Goal: Transaction & Acquisition: Purchase product/service

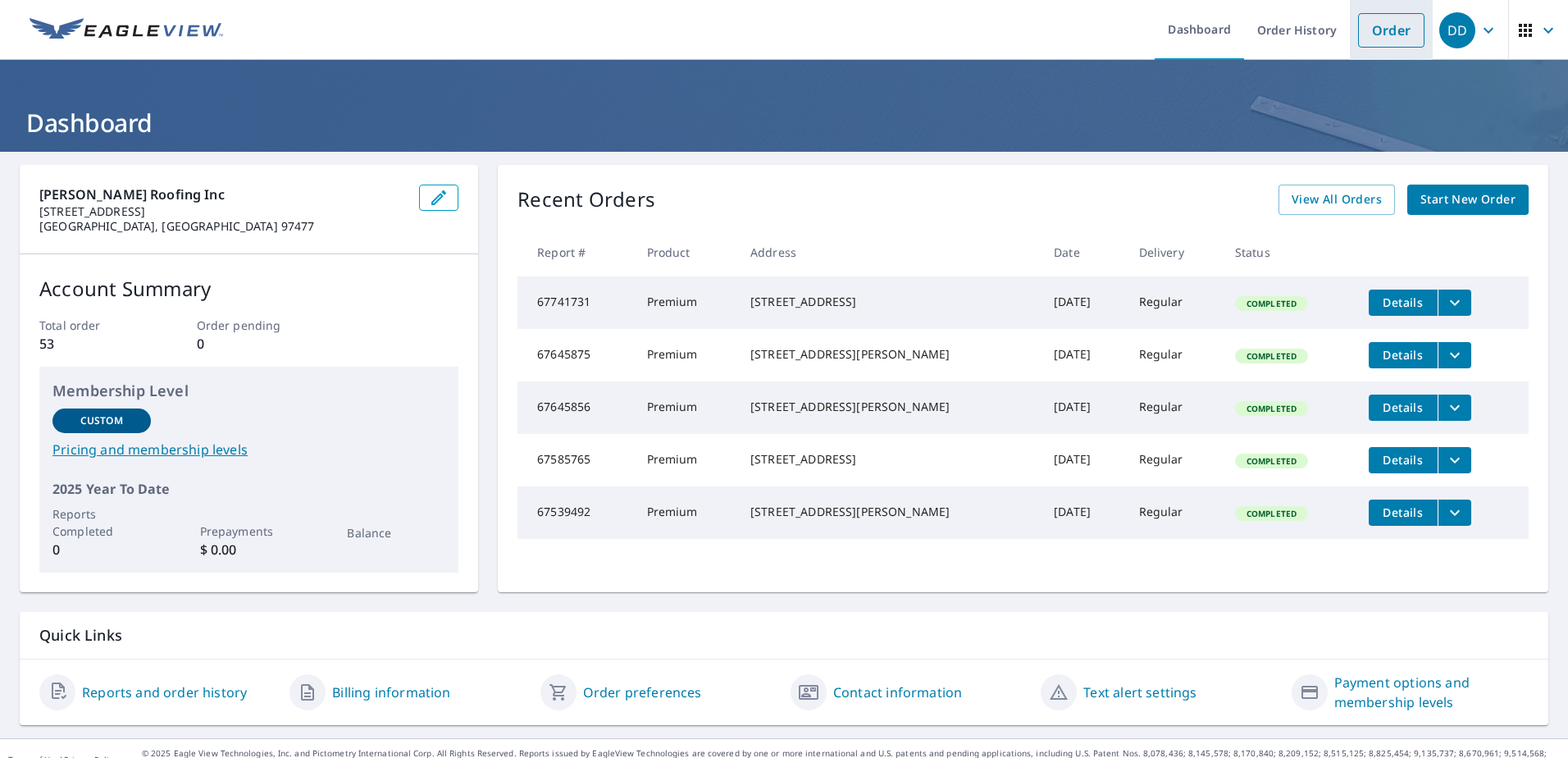
click at [1369, 42] on link "Order" at bounding box center [1391, 30] width 67 height 35
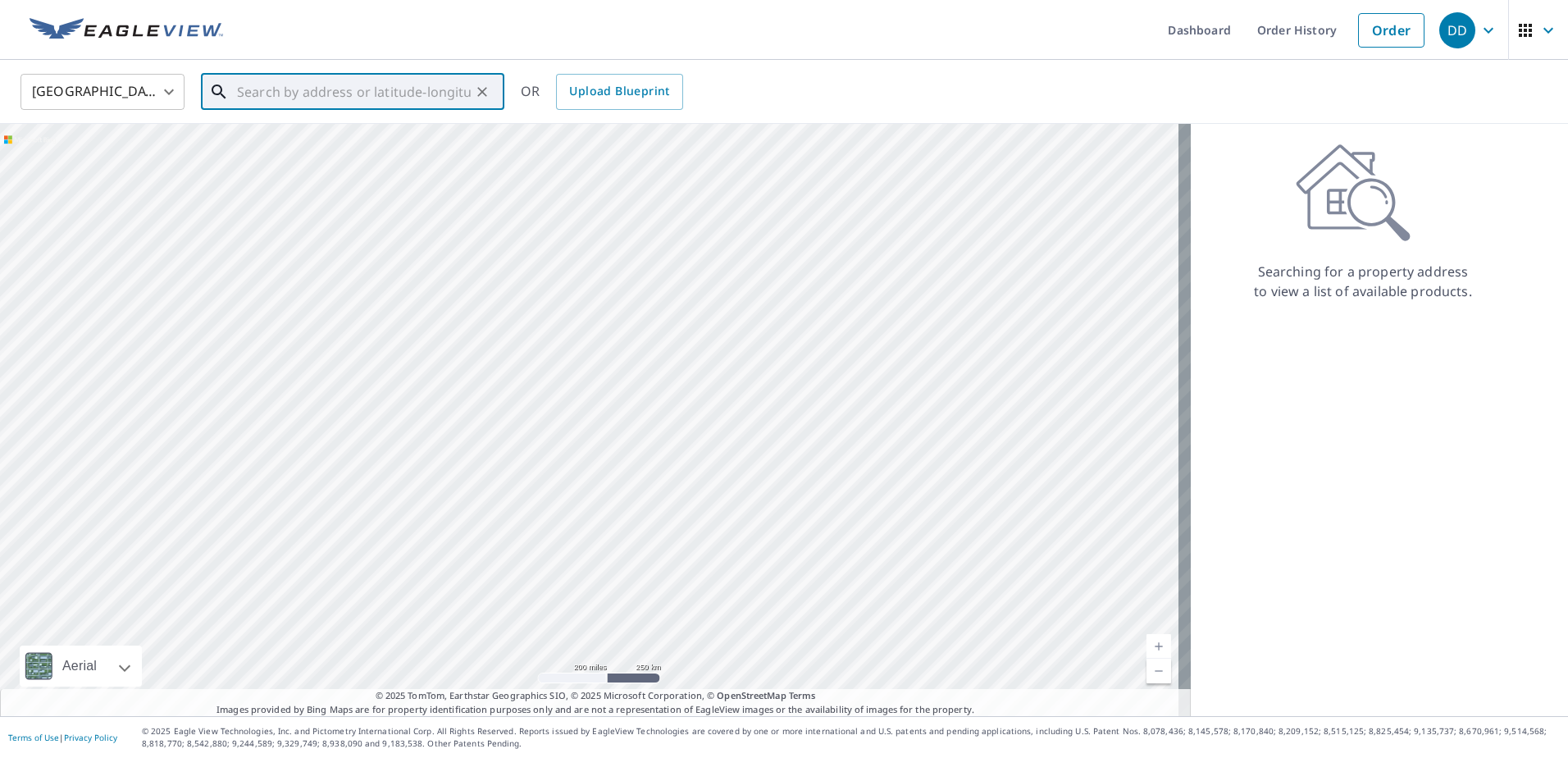
click at [373, 96] on input "text" at bounding box center [353, 92] width 234 height 46
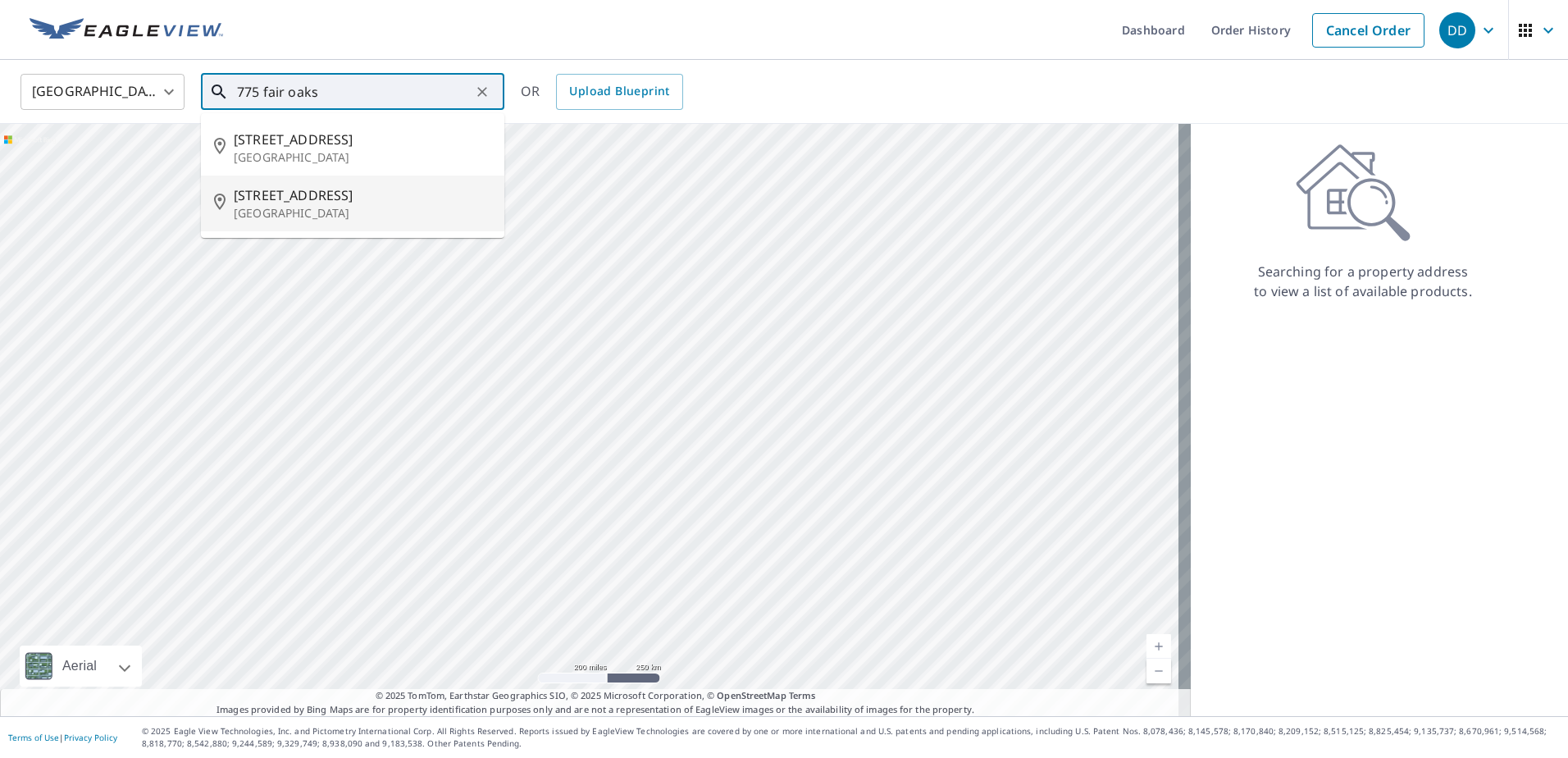
click at [325, 215] on p "[GEOGRAPHIC_DATA]" at bounding box center [363, 213] width 258 height 16
type input "[STREET_ADDRESS][PERSON_NAME]"
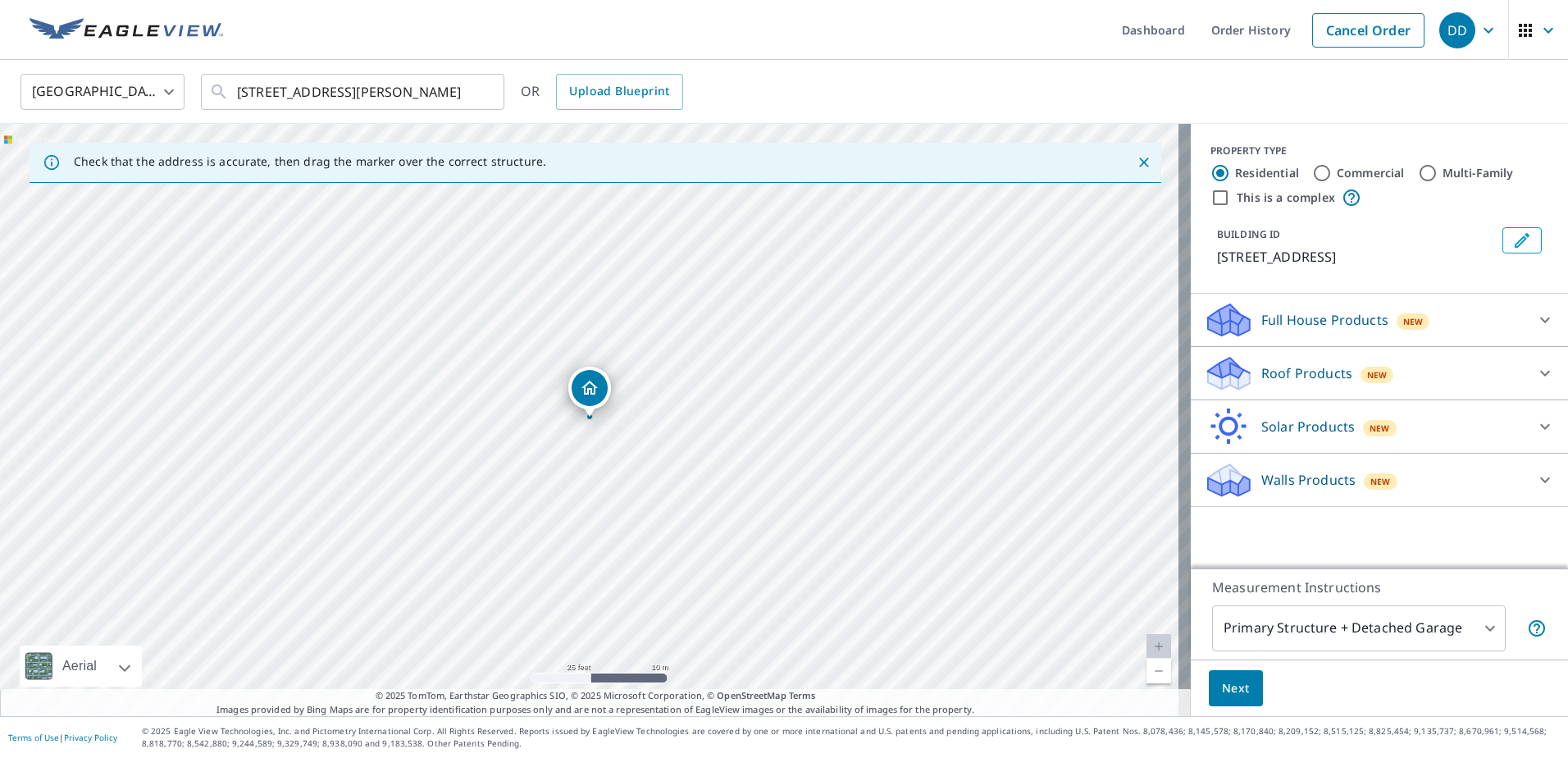
click at [1350, 632] on body "DD DD Dashboard Order History Cancel Order DD [GEOGRAPHIC_DATA] [GEOGRAPHIC_DAT…" at bounding box center [784, 379] width 1568 height 758
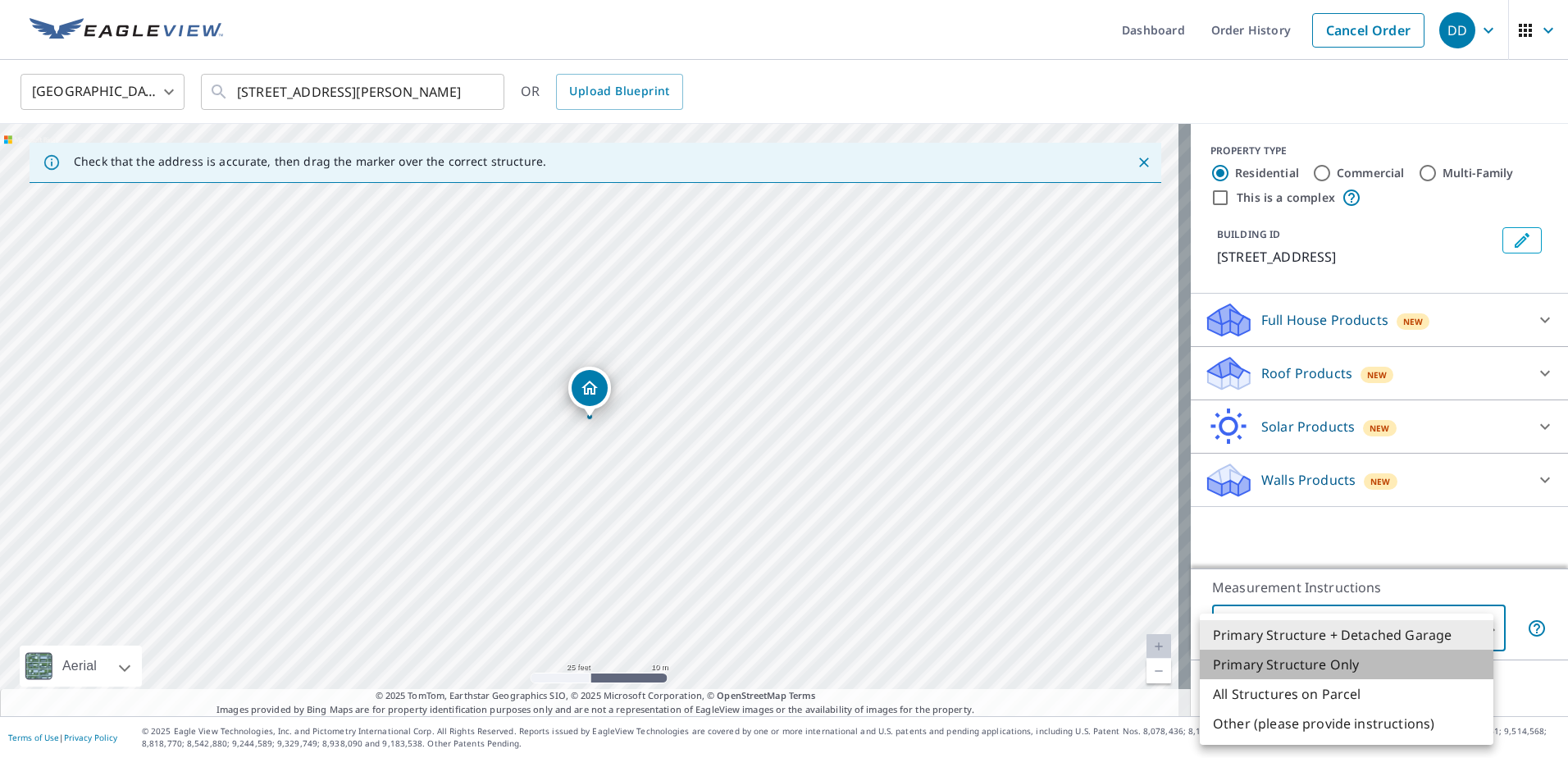
click at [1317, 664] on li "Primary Structure Only" at bounding box center [1347, 663] width 293 height 30
type input "2"
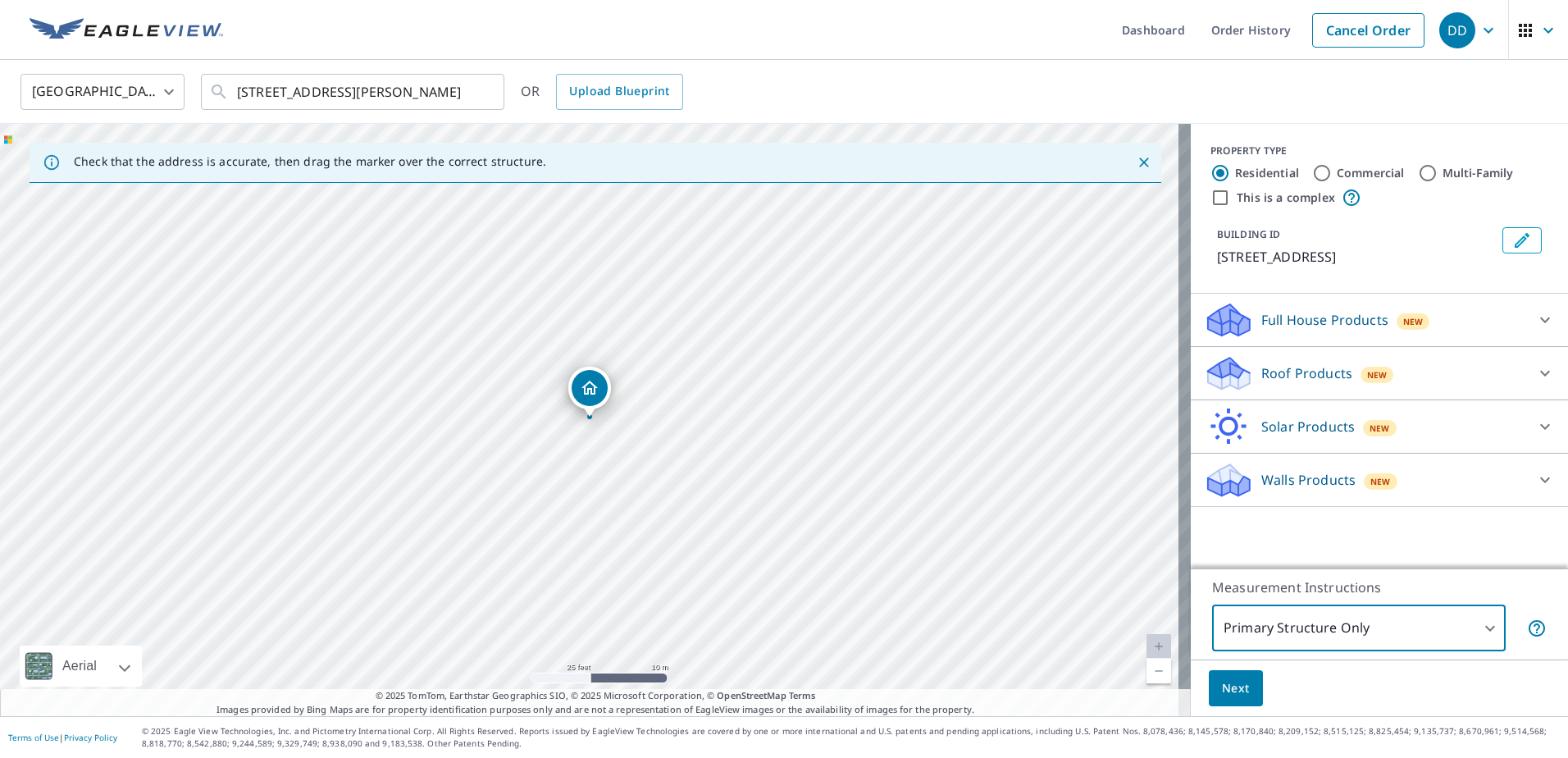
click at [1314, 368] on p "Roof Products" at bounding box center [1307, 373] width 91 height 19
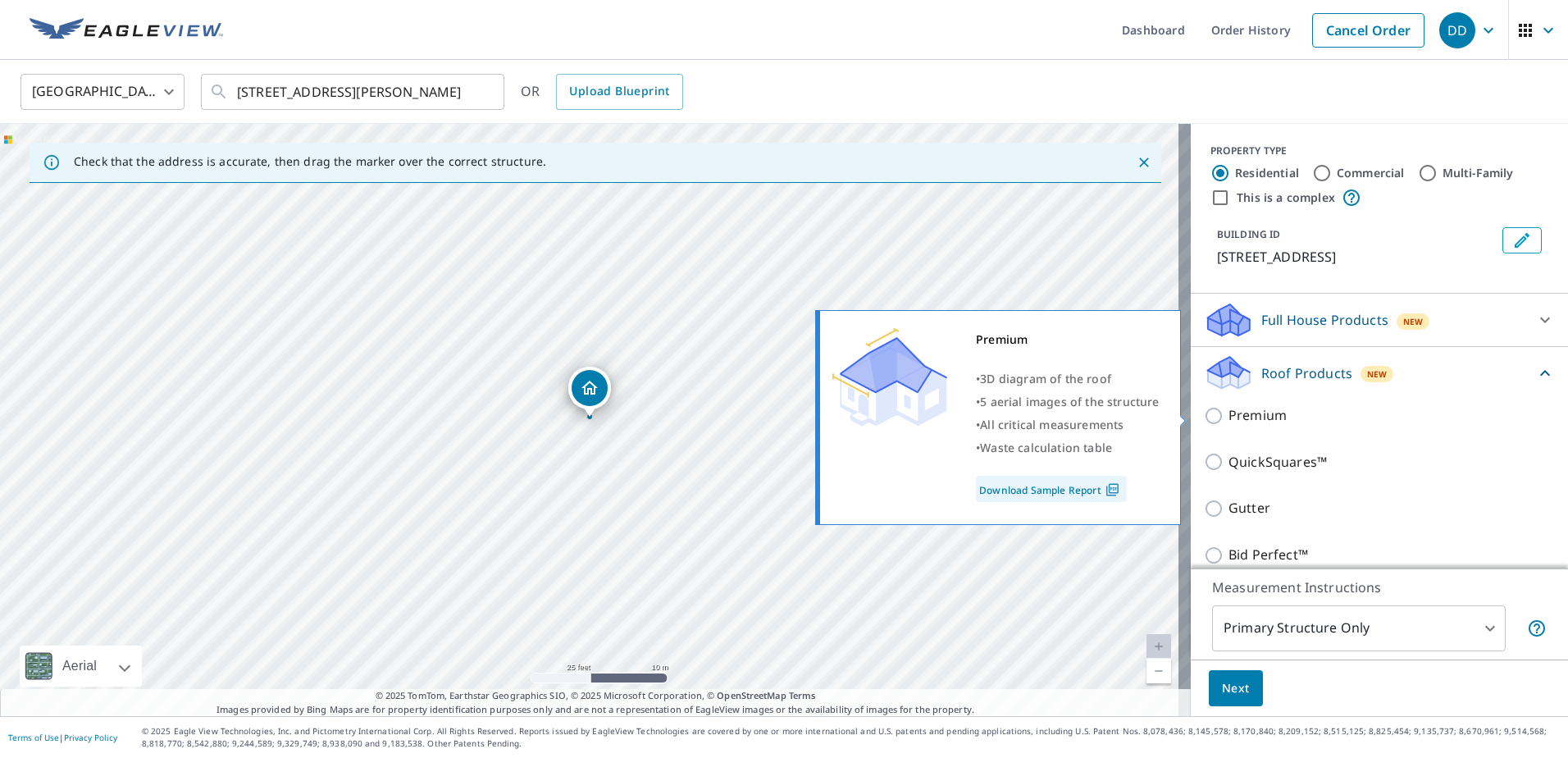
click at [1205, 416] on input "Premium" at bounding box center [1216, 415] width 25 height 19
checkbox input "true"
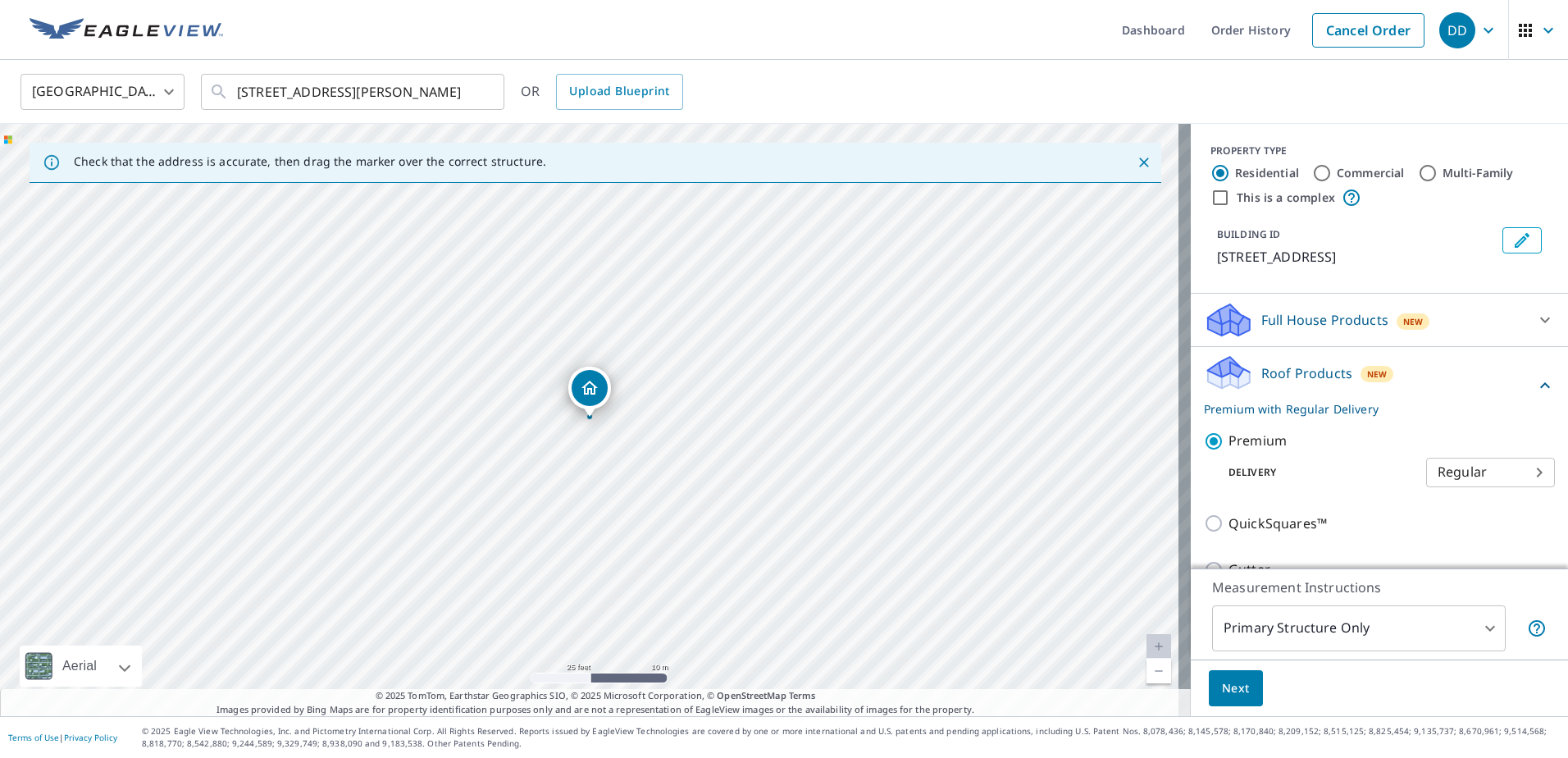
click at [1222, 678] on span "Next" at bounding box center [1236, 688] width 28 height 20
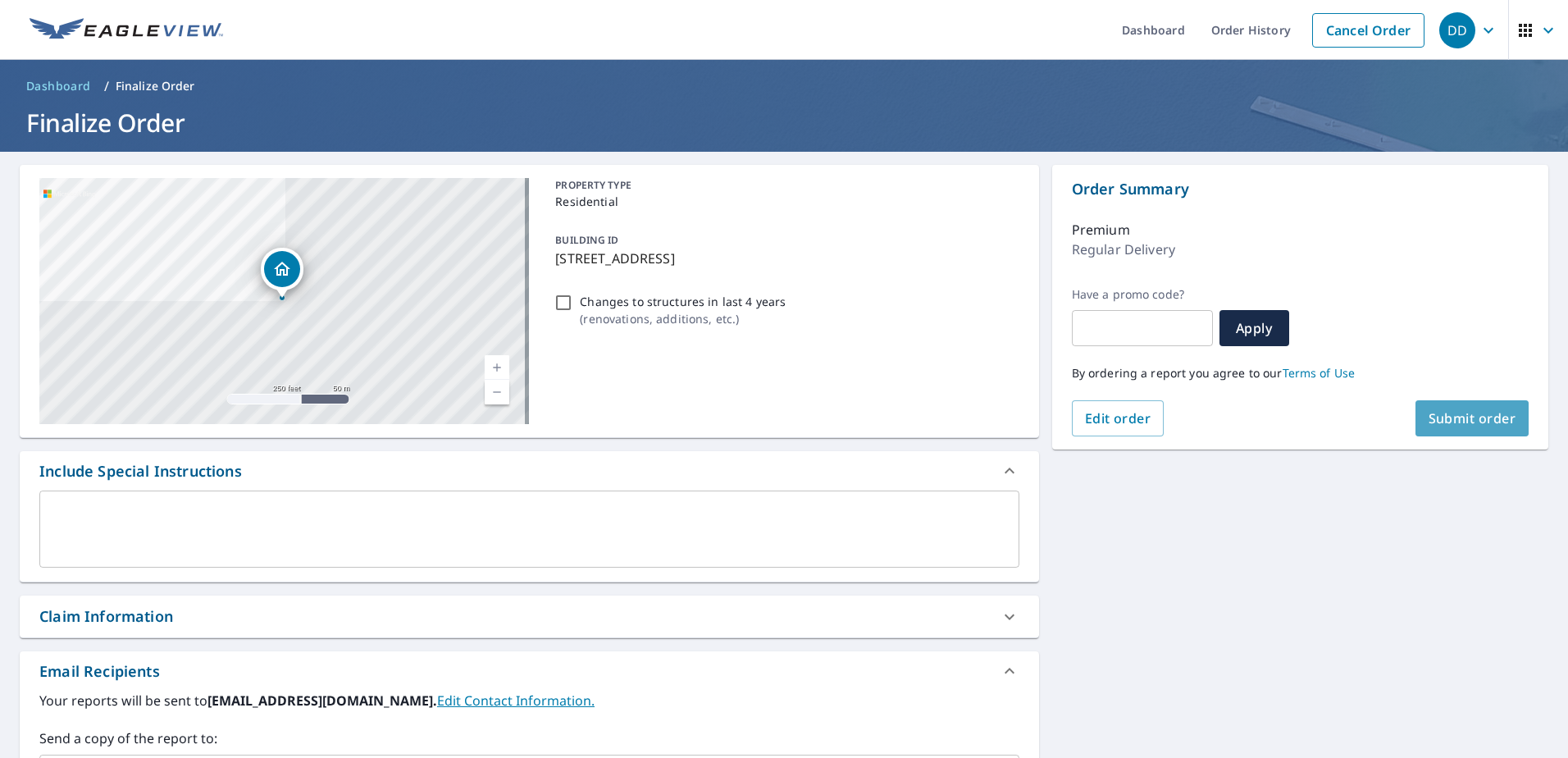
click at [1440, 431] on button "Submit order" at bounding box center [1472, 418] width 114 height 36
checkbox input "true"
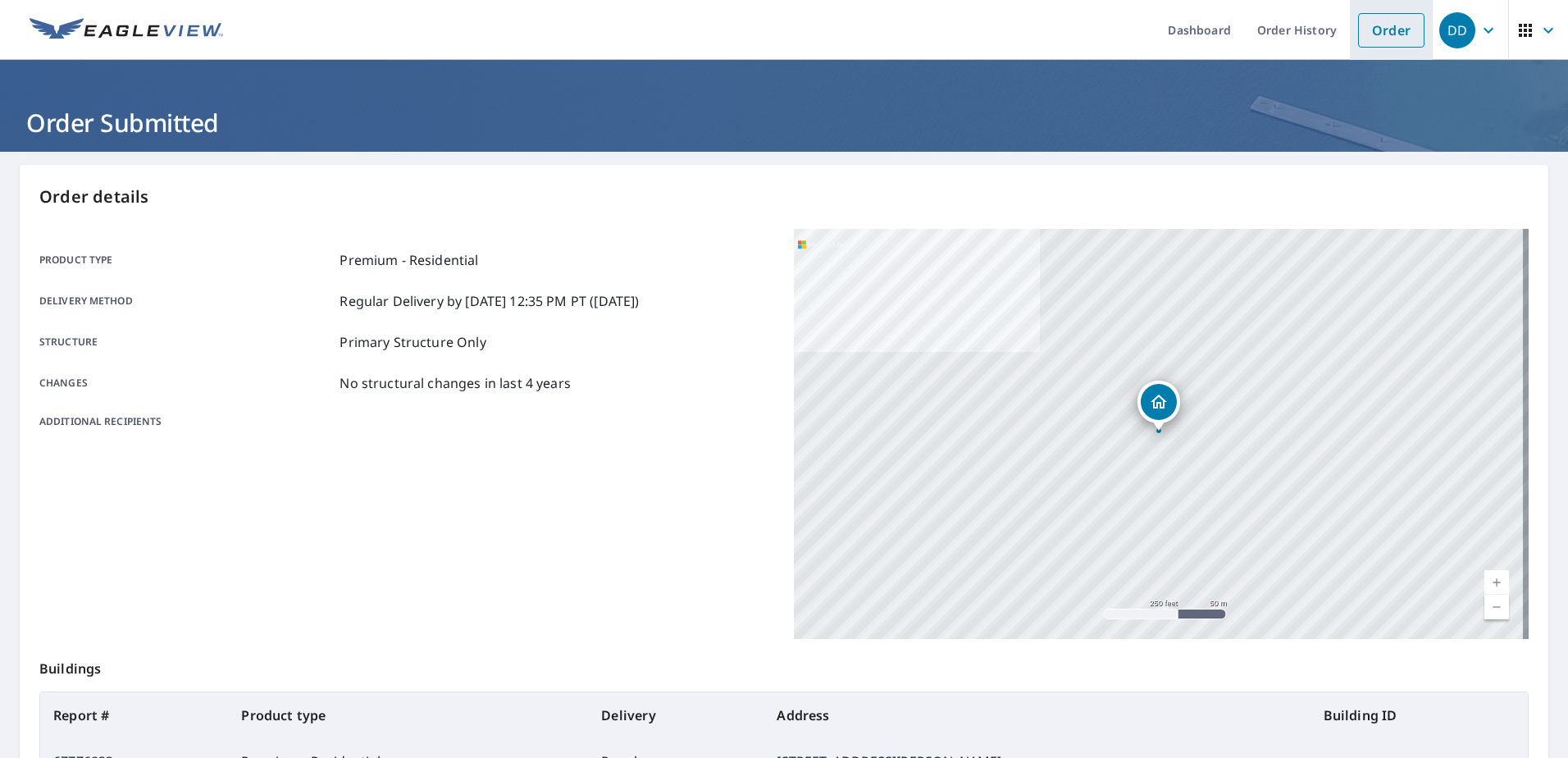
click at [1380, 41] on link "Order" at bounding box center [1391, 30] width 67 height 35
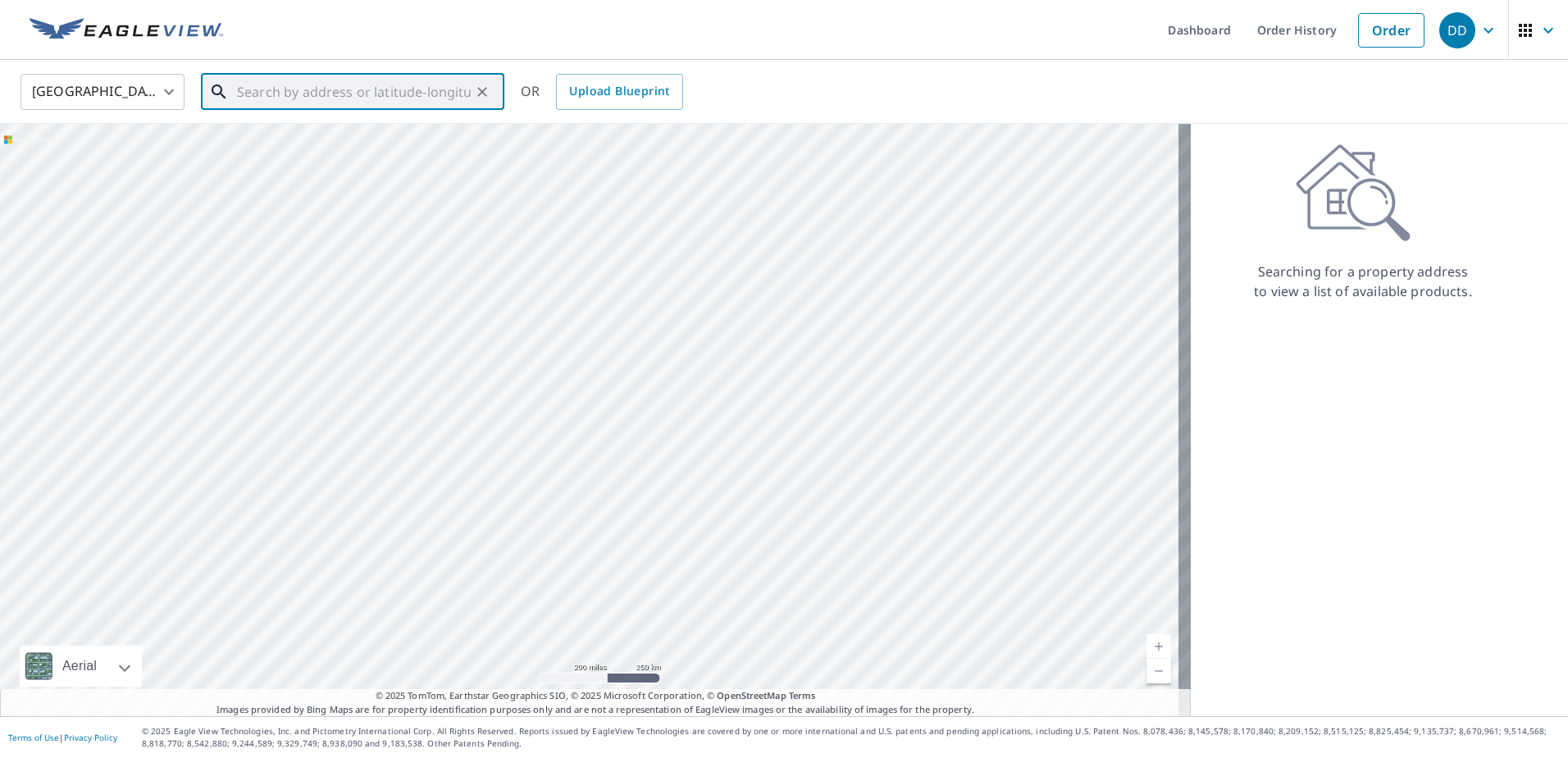
click at [336, 96] on input "text" at bounding box center [353, 92] width 234 height 46
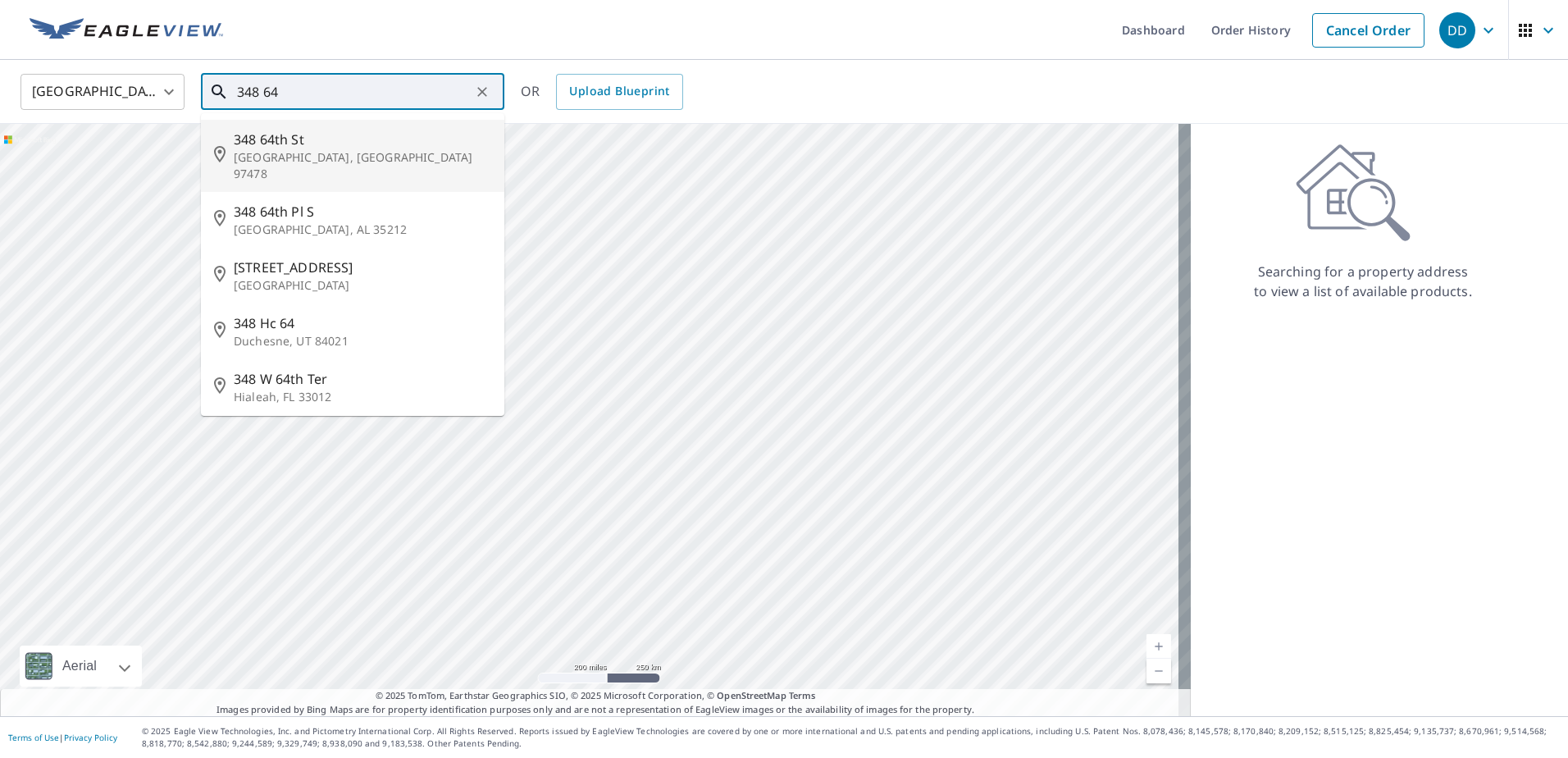
click at [314, 156] on p "[GEOGRAPHIC_DATA], [GEOGRAPHIC_DATA] 97478" at bounding box center [363, 166] width 258 height 33
type input "[STREET_ADDRESS]"
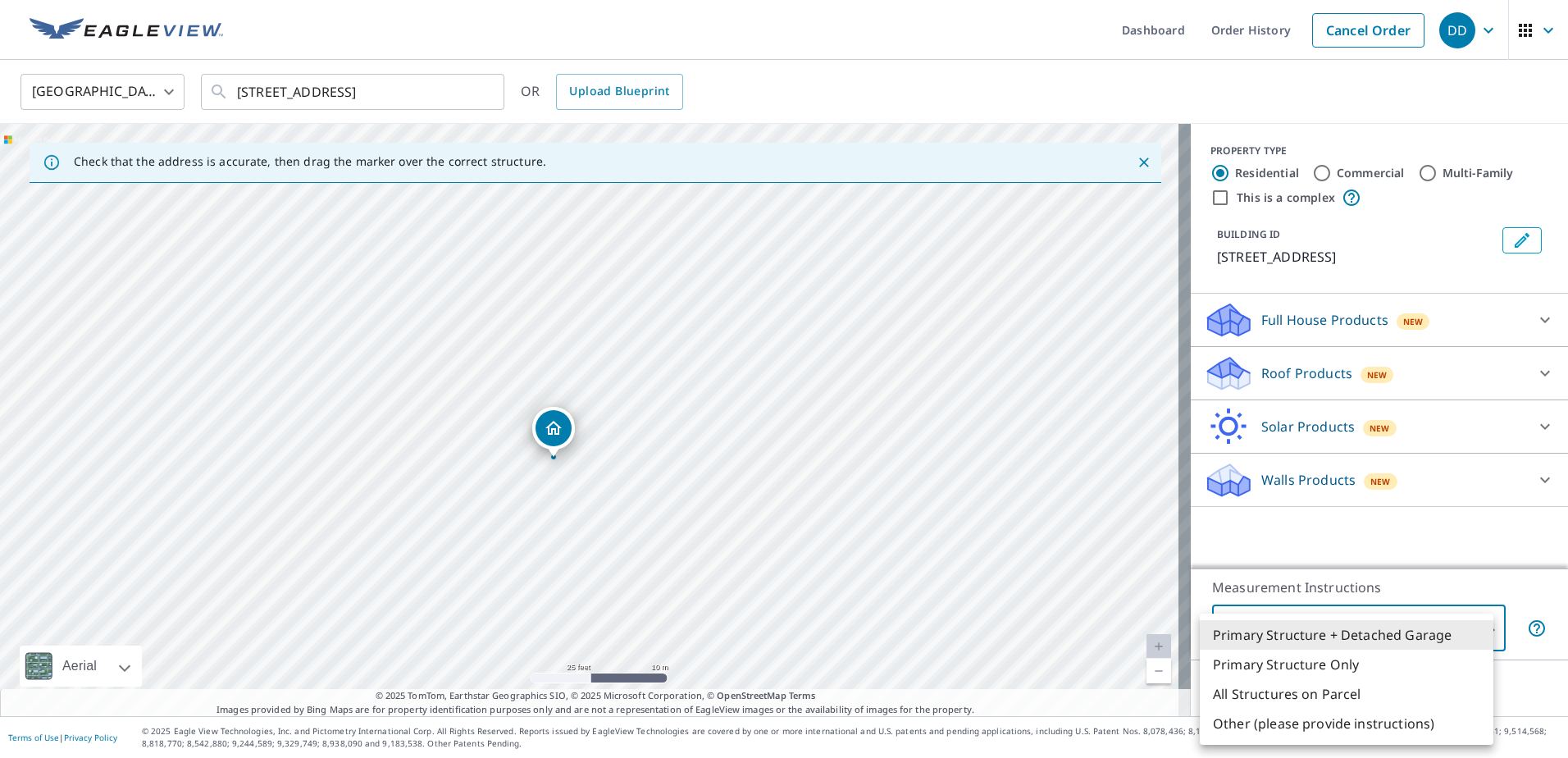
click at [1372, 631] on body "DD DD Dashboard Order History Cancel Order DD [GEOGRAPHIC_DATA] [GEOGRAPHIC_DAT…" at bounding box center [784, 379] width 1568 height 758
click at [1347, 661] on li "Primary Structure Only" at bounding box center [1347, 663] width 293 height 30
type input "2"
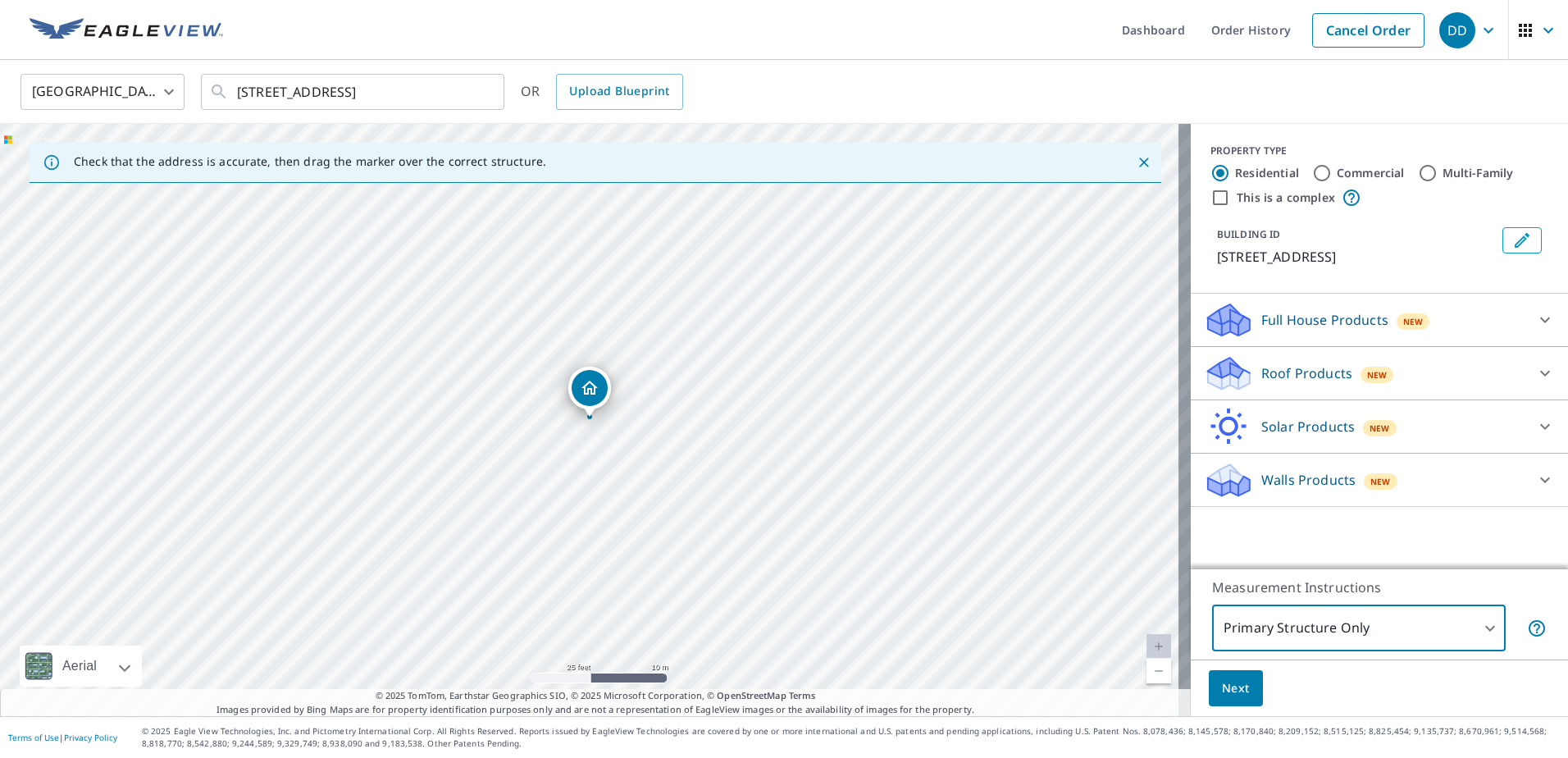
click at [1316, 368] on p "Roof Products" at bounding box center [1307, 373] width 91 height 19
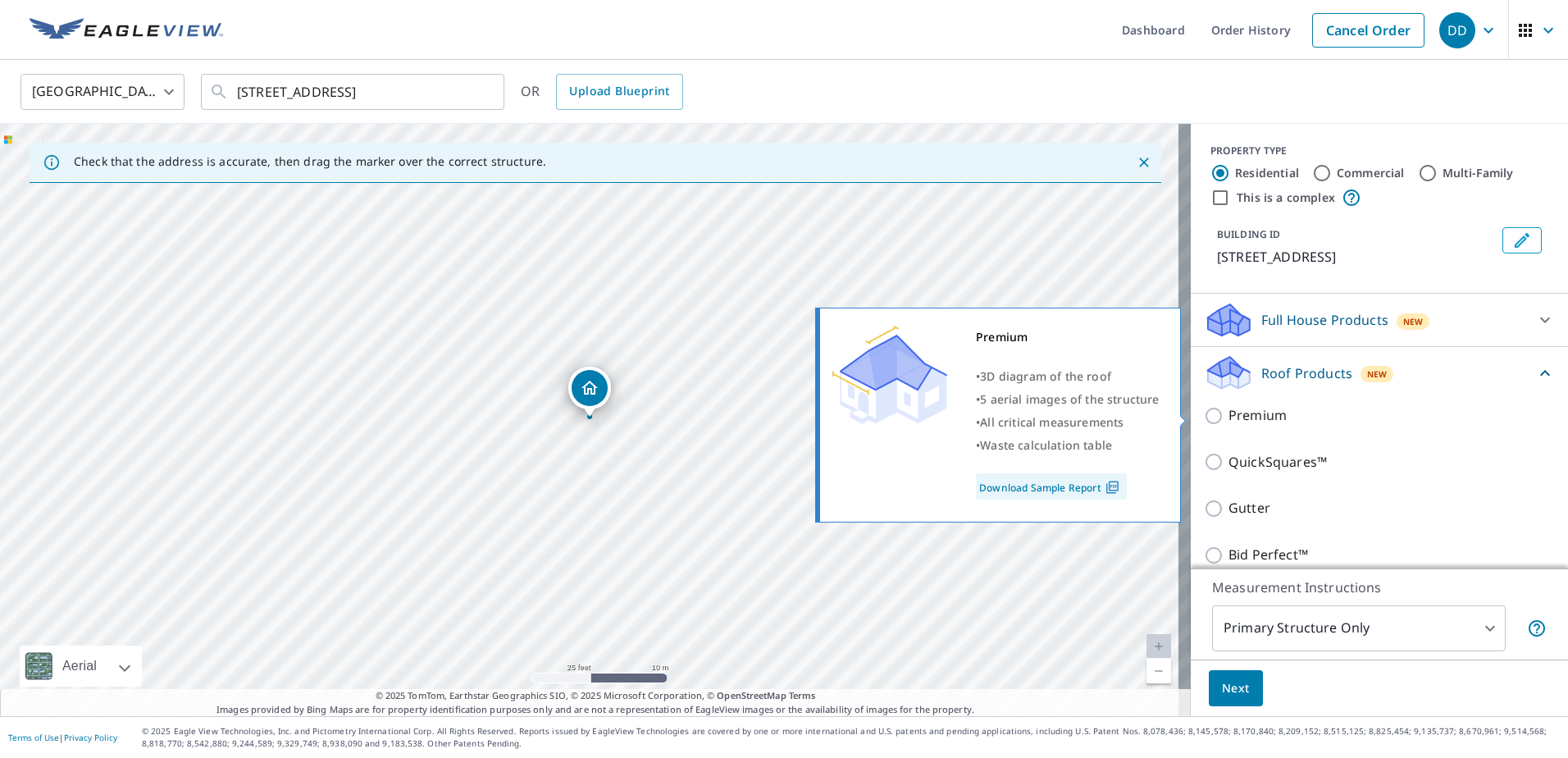
click at [1204, 416] on input "Premium" at bounding box center [1216, 415] width 25 height 19
checkbox input "true"
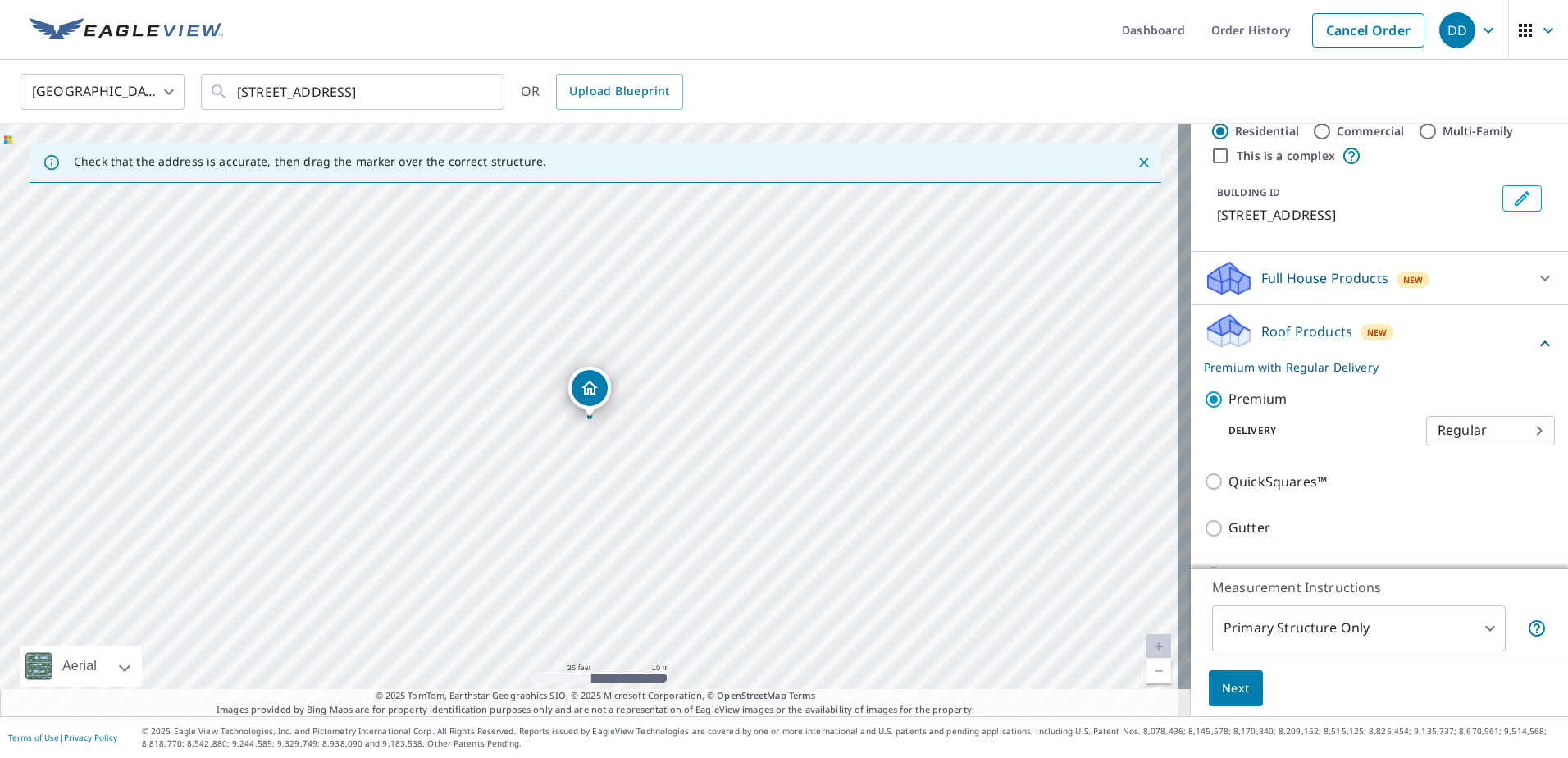
scroll to position [82, 0]
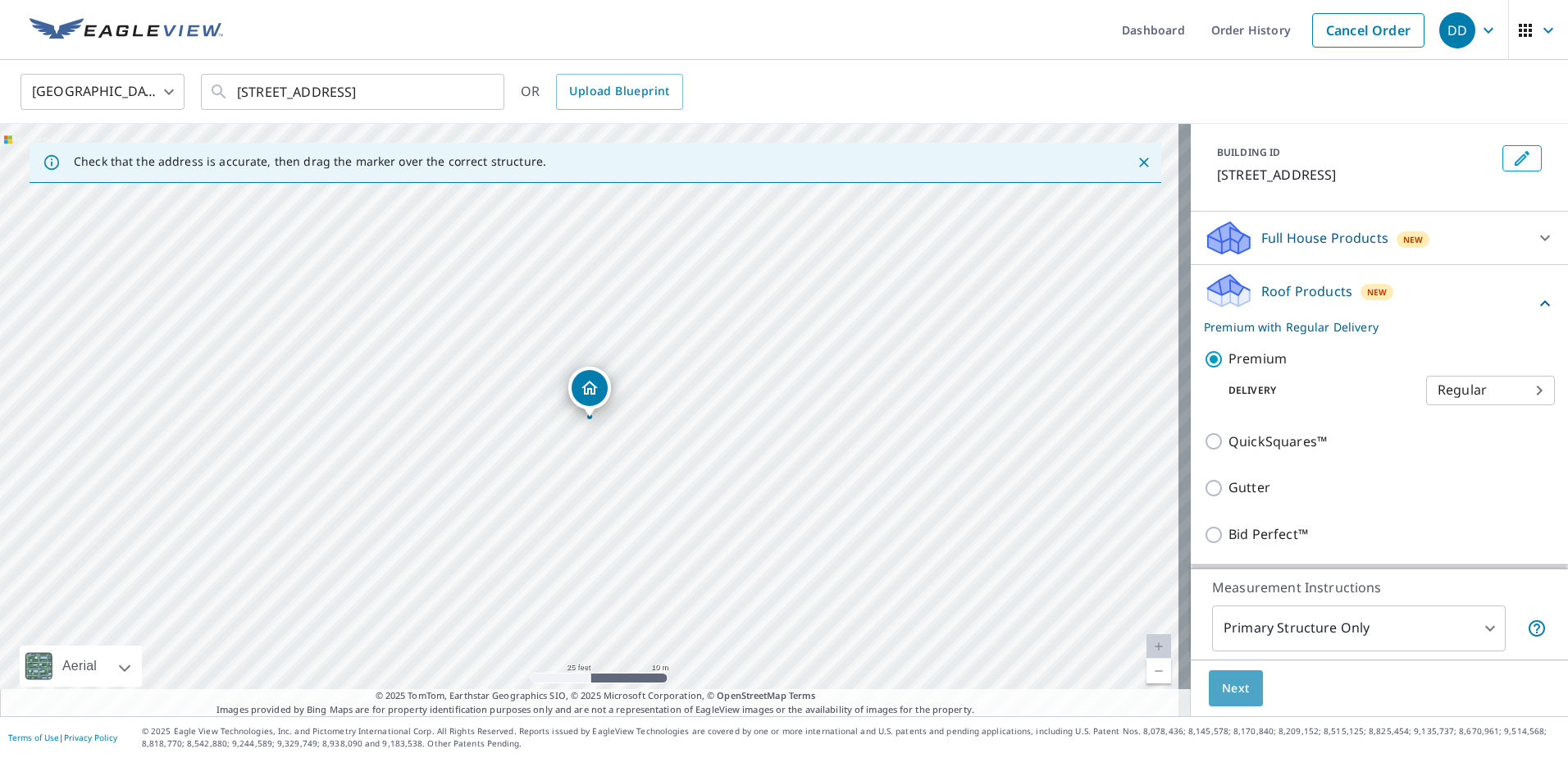
click at [1232, 678] on span "Next" at bounding box center [1236, 688] width 28 height 20
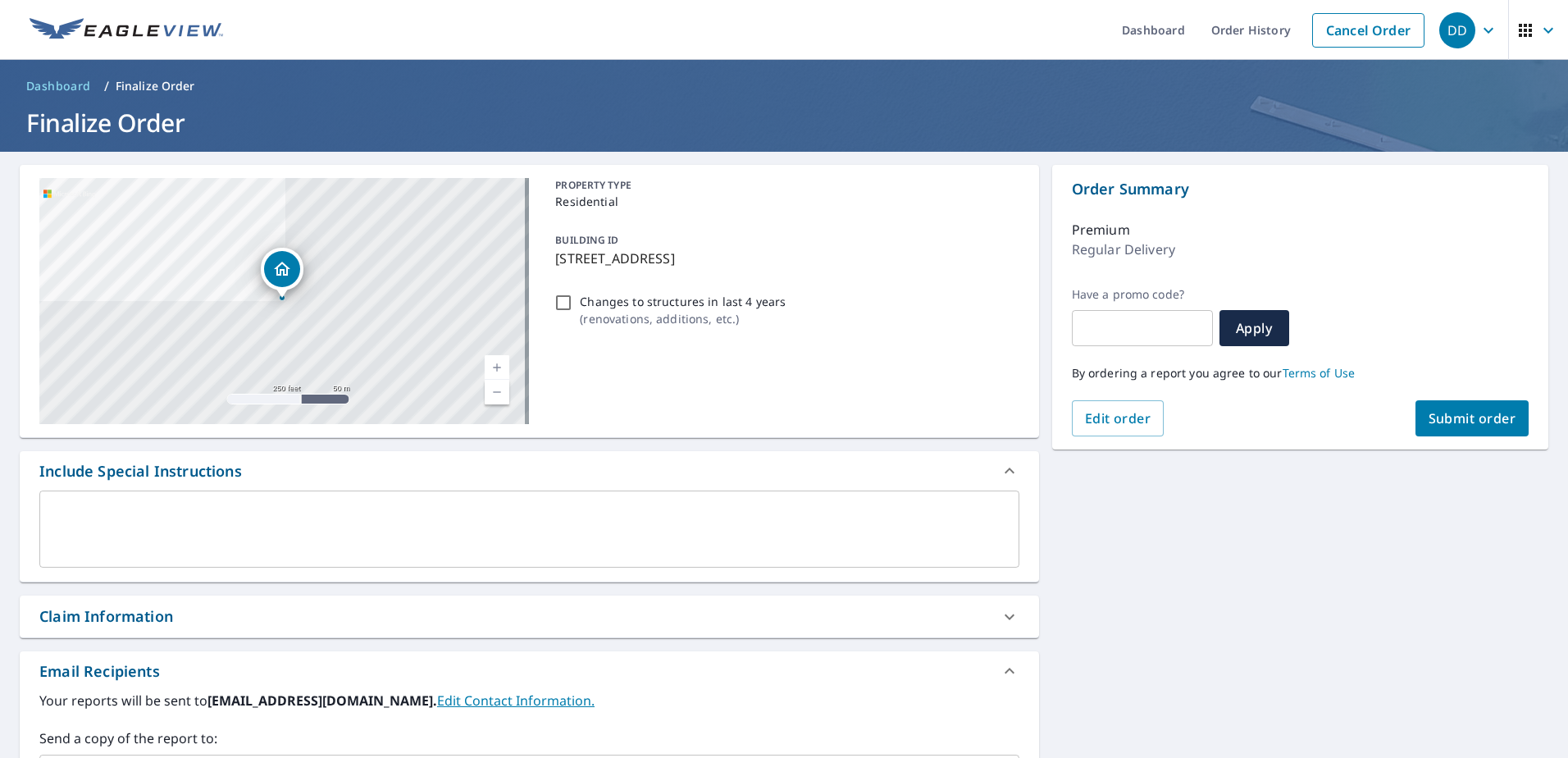
click at [1467, 418] on span "Submit order" at bounding box center [1472, 417] width 88 height 18
checkbox input "true"
